Goal: Task Accomplishment & Management: Manage account settings

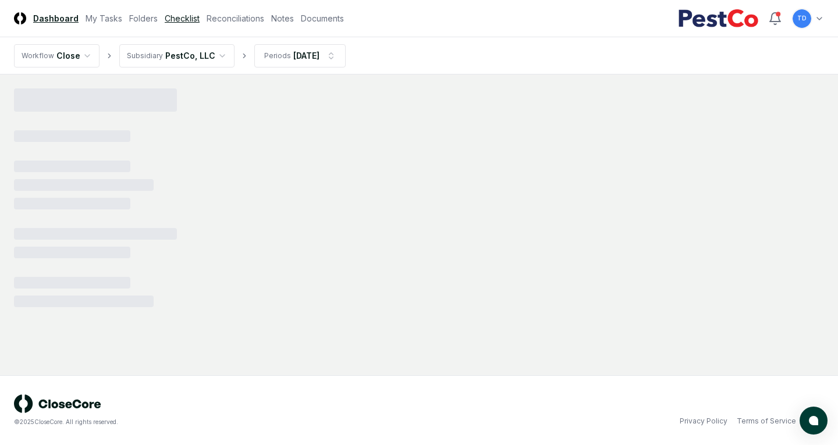
click at [177, 21] on link "Checklist" at bounding box center [182, 18] width 35 height 12
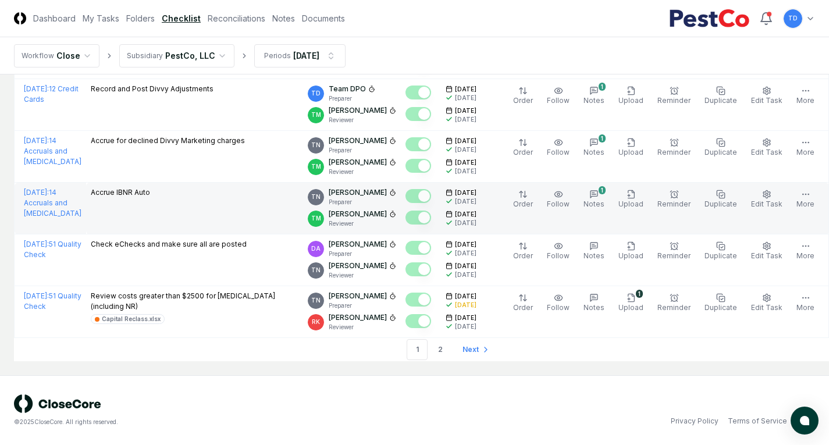
scroll to position [2652, 0]
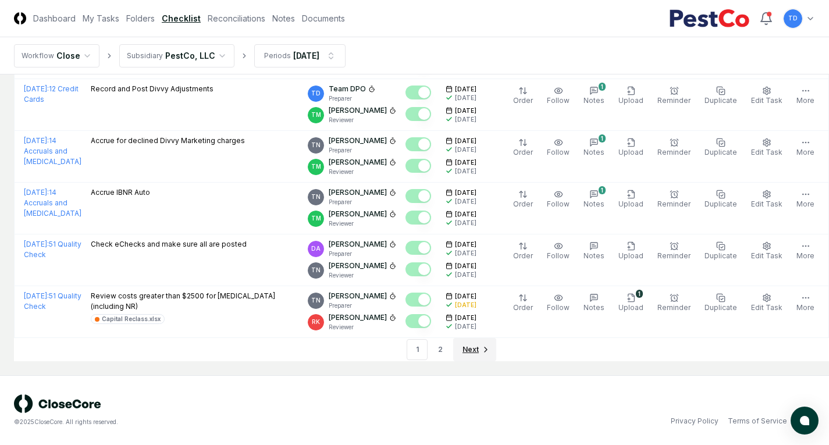
click at [463, 350] on span "Next" at bounding box center [471, 350] width 16 height 10
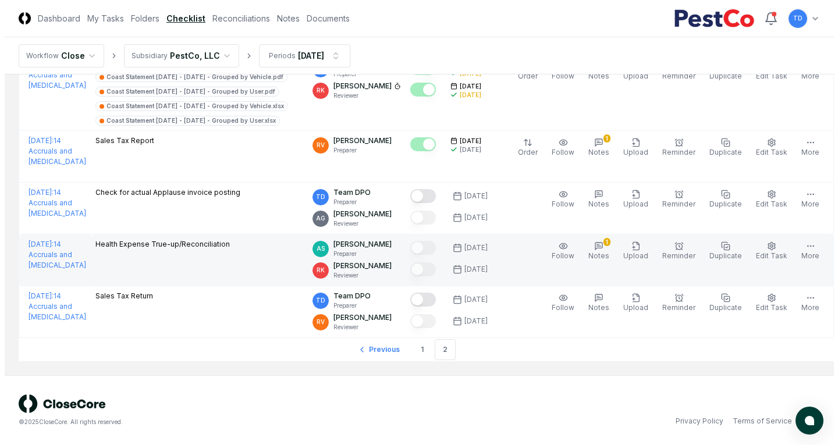
scroll to position [2329, 0]
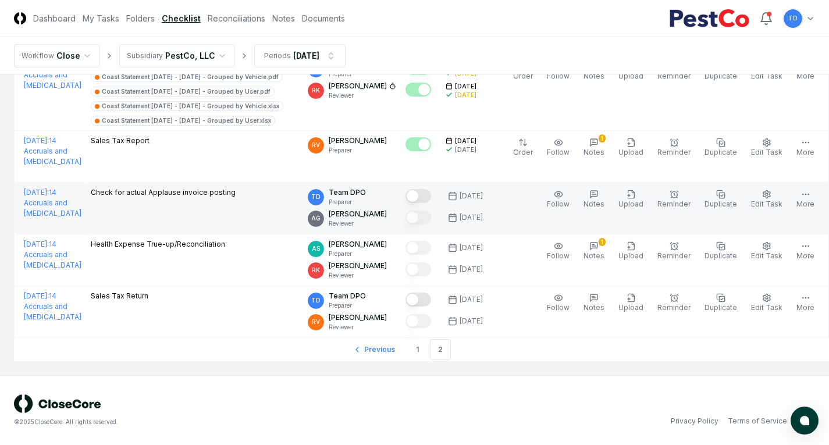
click at [421, 194] on button "Mark complete" at bounding box center [419, 196] width 26 height 14
click at [771, 197] on button "Edit Task" at bounding box center [767, 199] width 36 height 24
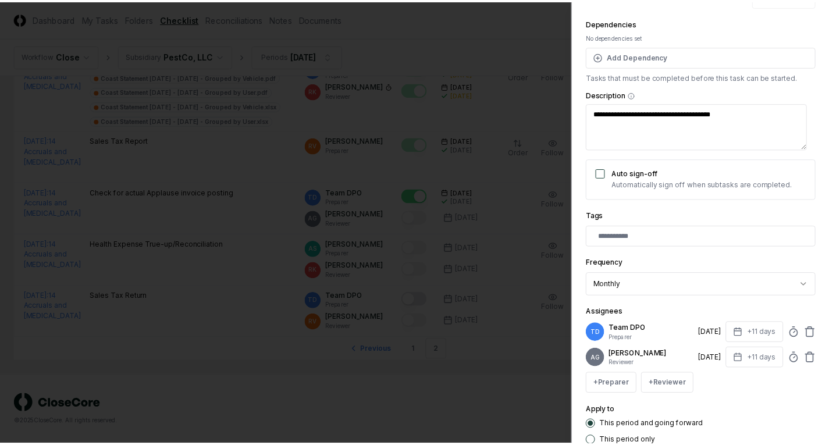
scroll to position [196, 0]
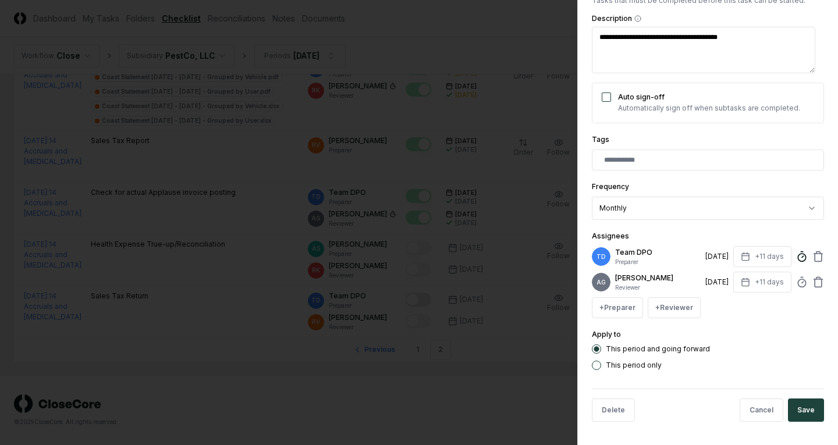
click at [802, 256] on line at bounding box center [803, 257] width 2 height 2
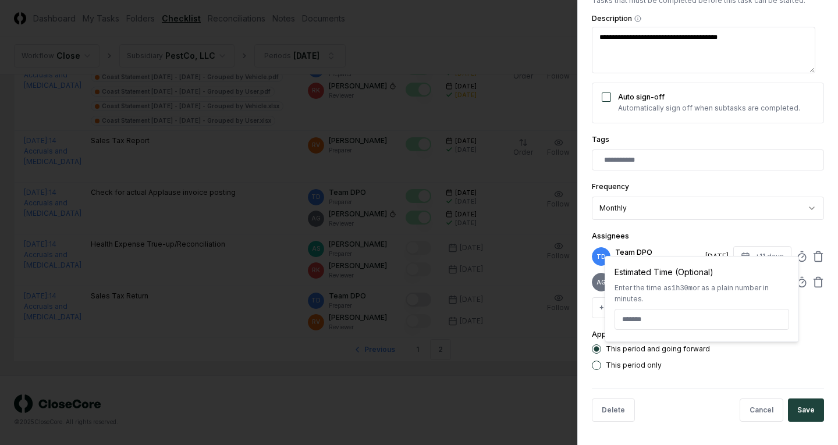
type textarea "*"
type input "*****"
click at [756, 371] on form "**********" at bounding box center [708, 129] width 232 height 604
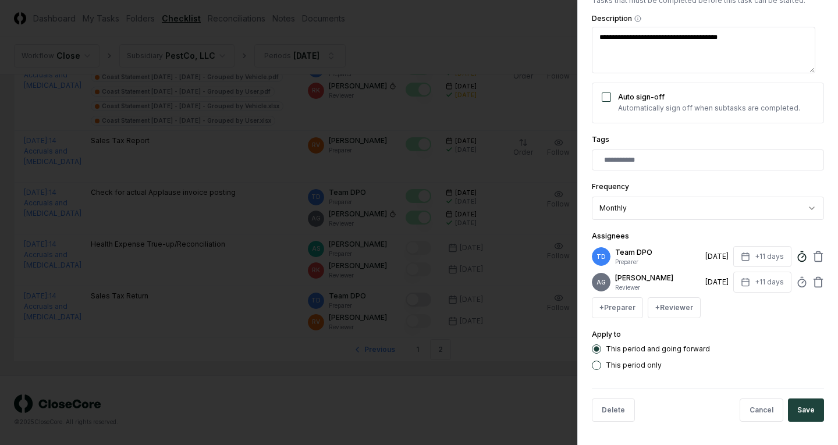
click at [796, 251] on icon at bounding box center [802, 257] width 12 height 12
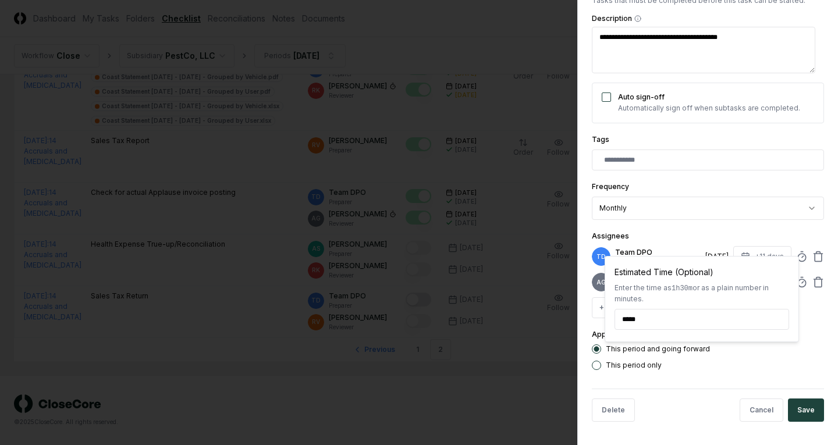
click at [808, 338] on div "Apply to This period and going forward This period only" at bounding box center [708, 349] width 232 height 42
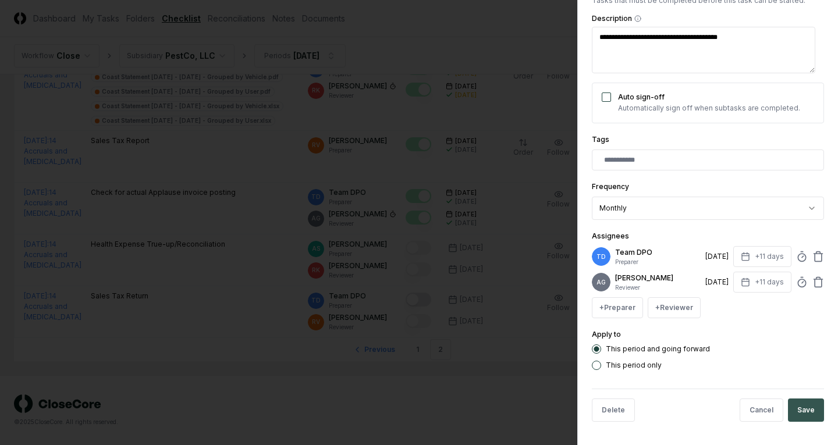
click at [792, 406] on button "Save" at bounding box center [806, 410] width 36 height 23
type textarea "*"
